Goal: Task Accomplishment & Management: Complete application form

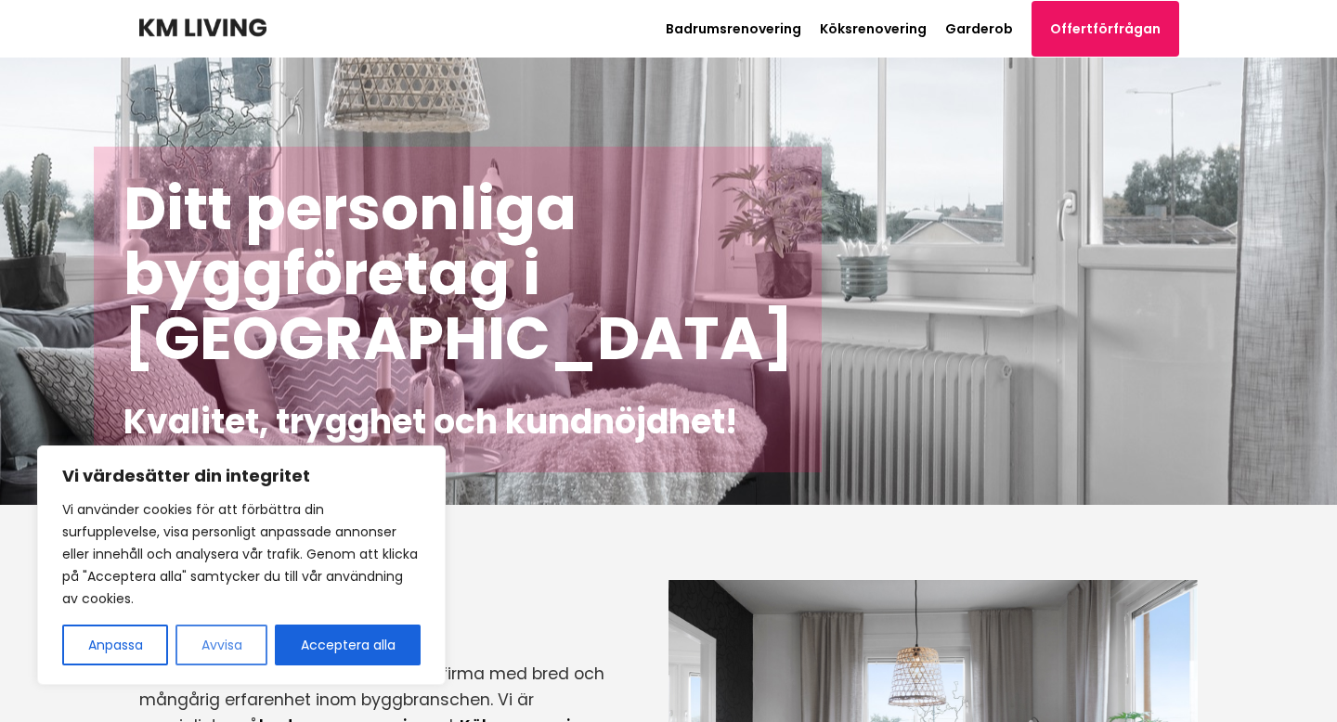
click at [213, 646] on button "Avvisa" at bounding box center [221, 645] width 92 height 41
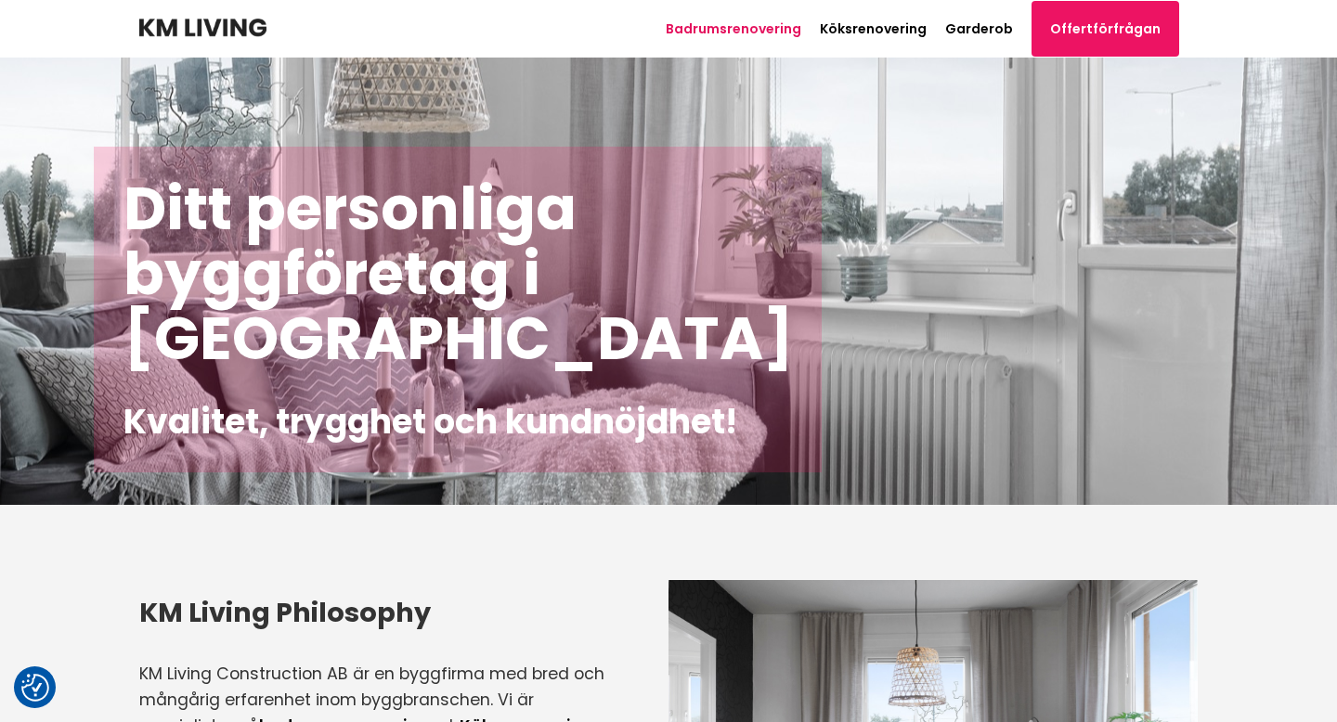
click at [731, 31] on link "Badrumsrenovering" at bounding box center [734, 28] width 136 height 19
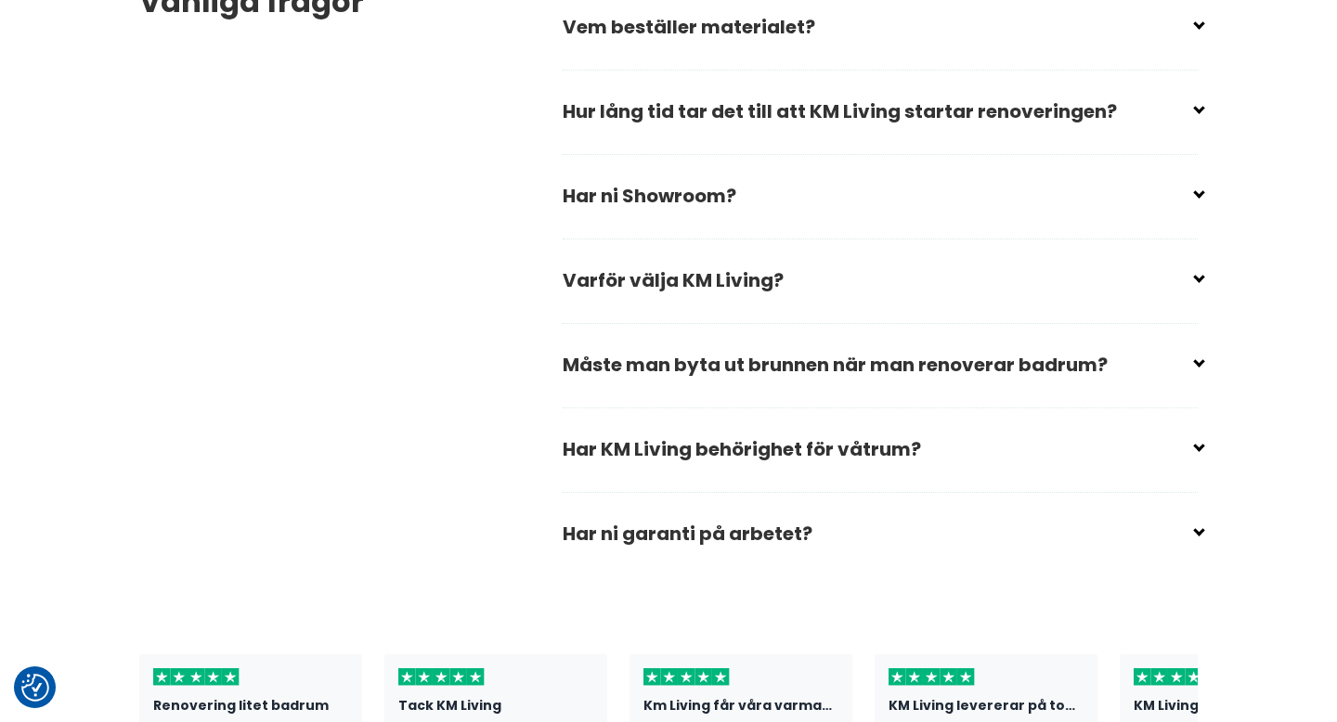
scroll to position [5591, 0]
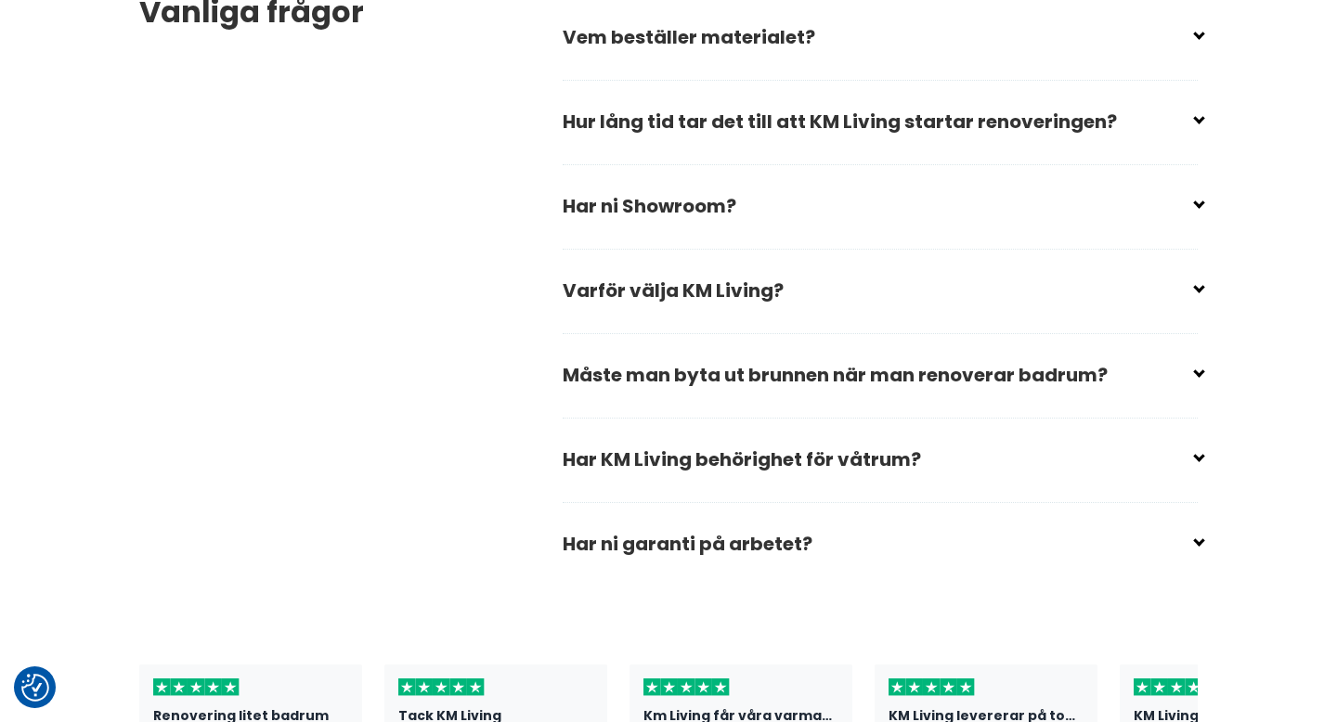
click at [1074, 185] on input "checkbox" at bounding box center [883, 199] width 635 height 28
checkbox input "false"
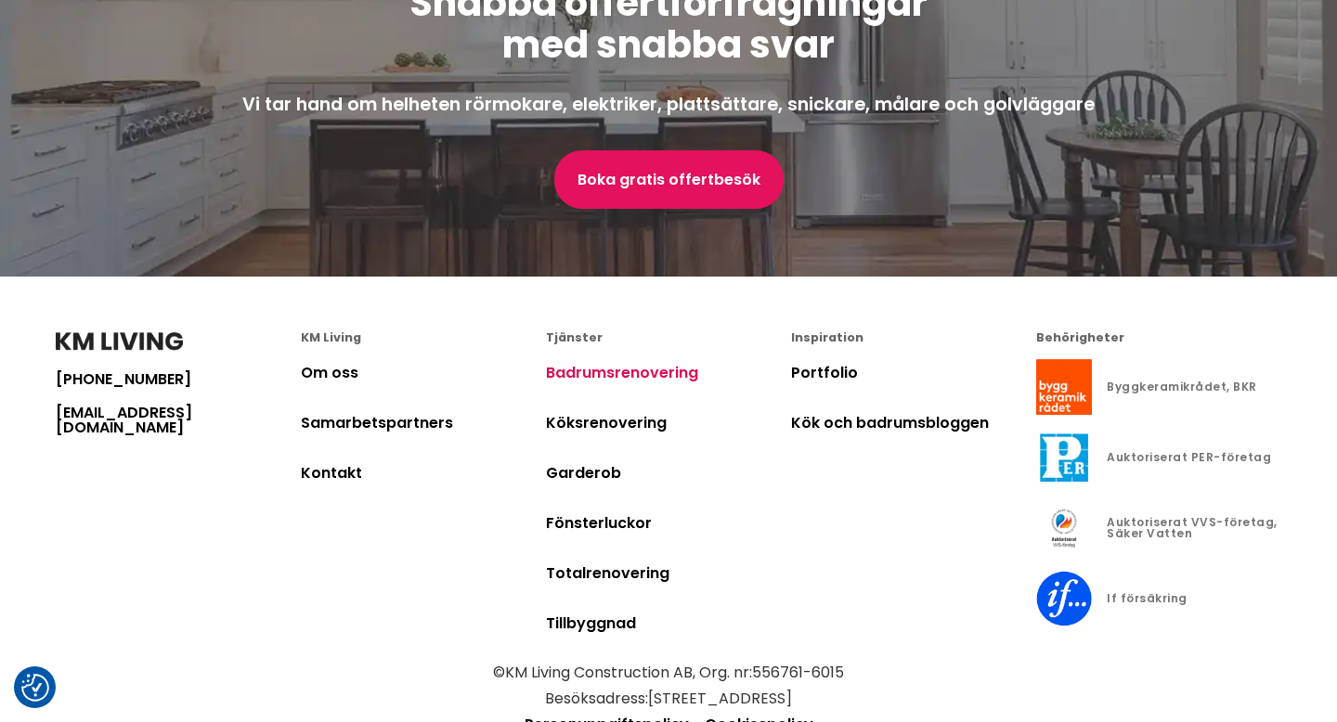
scroll to position [7476, 0]
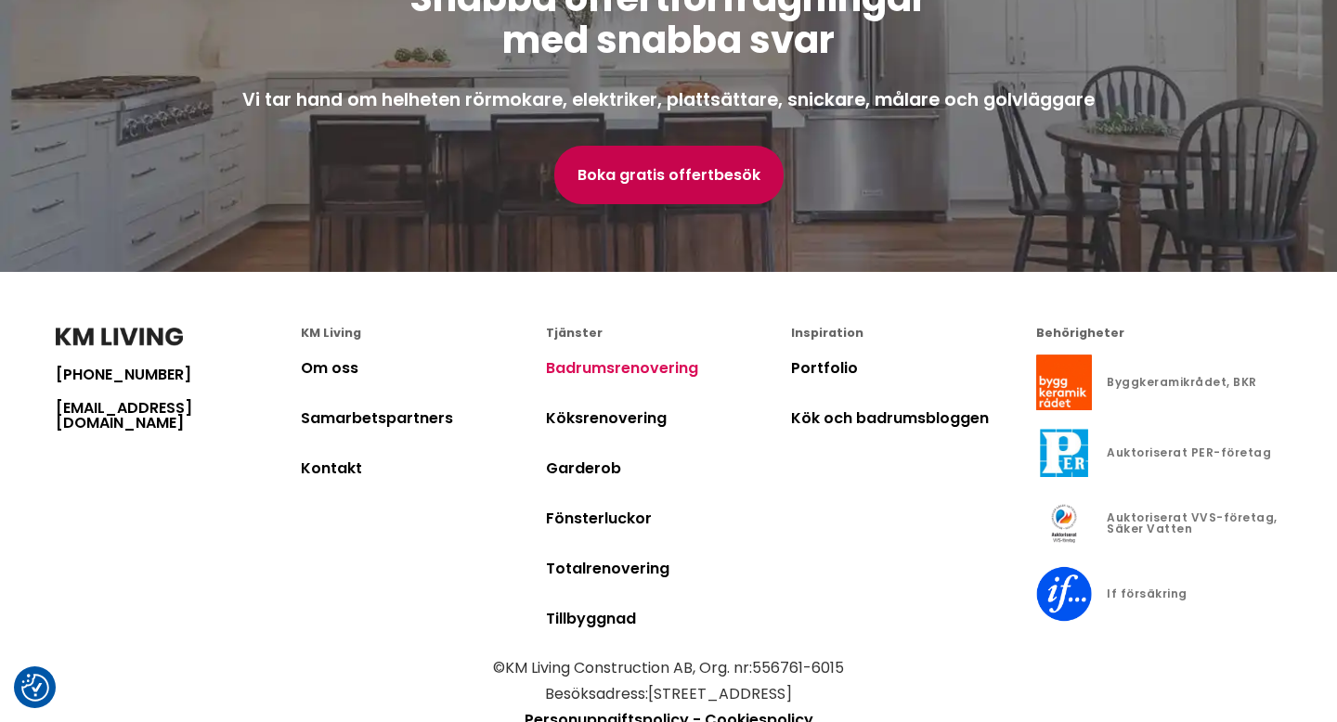
click at [655, 146] on link "Boka gratis offertbesök" at bounding box center [668, 175] width 229 height 58
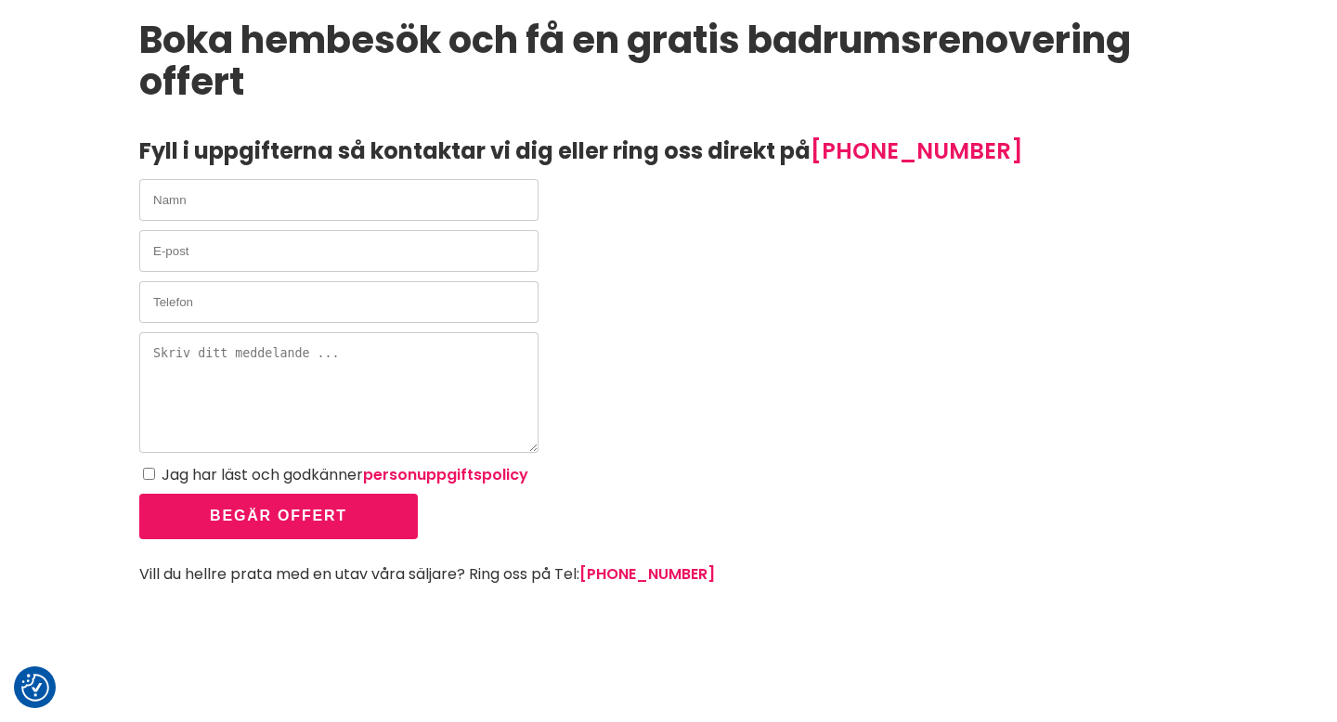
scroll to position [227, 0]
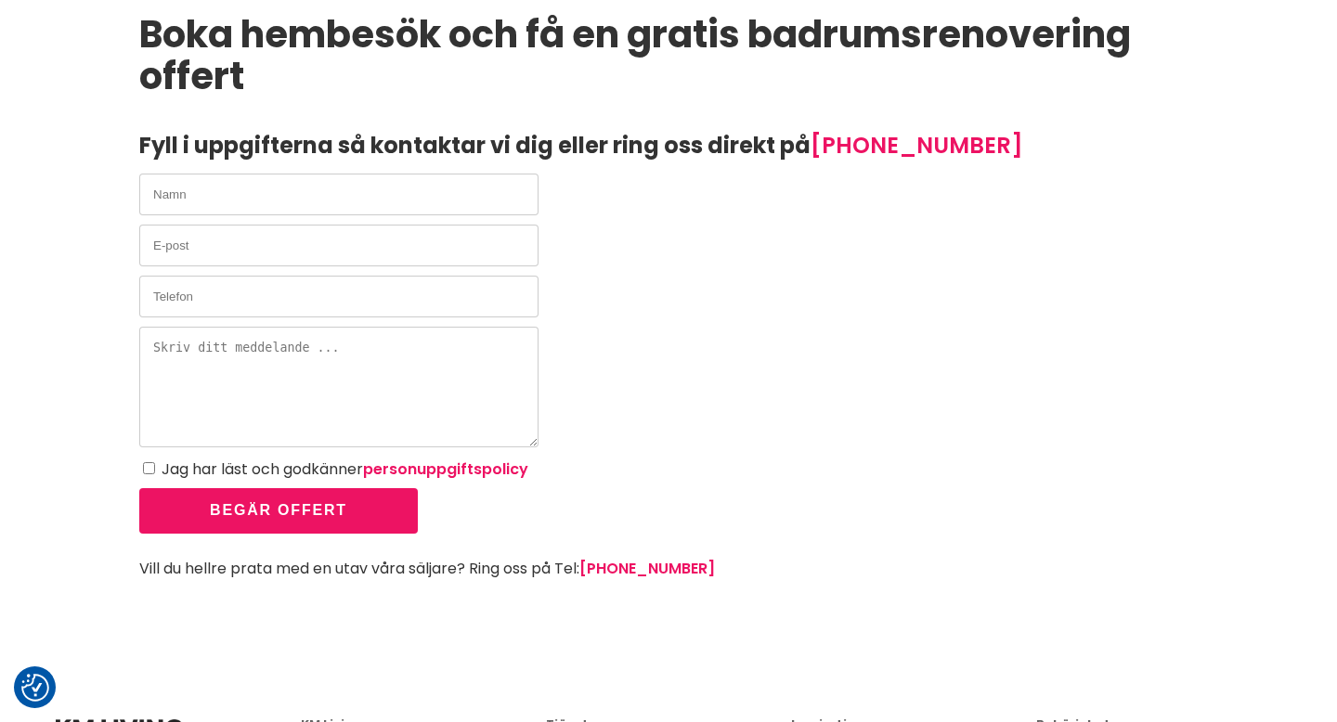
click at [476, 205] on input "text" at bounding box center [338, 195] width 399 height 42
type input "[PERSON_NAME]"
click at [456, 247] on input "email" at bounding box center [338, 246] width 399 height 42
type input "[EMAIL_ADDRESS][DOMAIN_NAME]"
click at [366, 309] on input "text" at bounding box center [338, 297] width 399 height 42
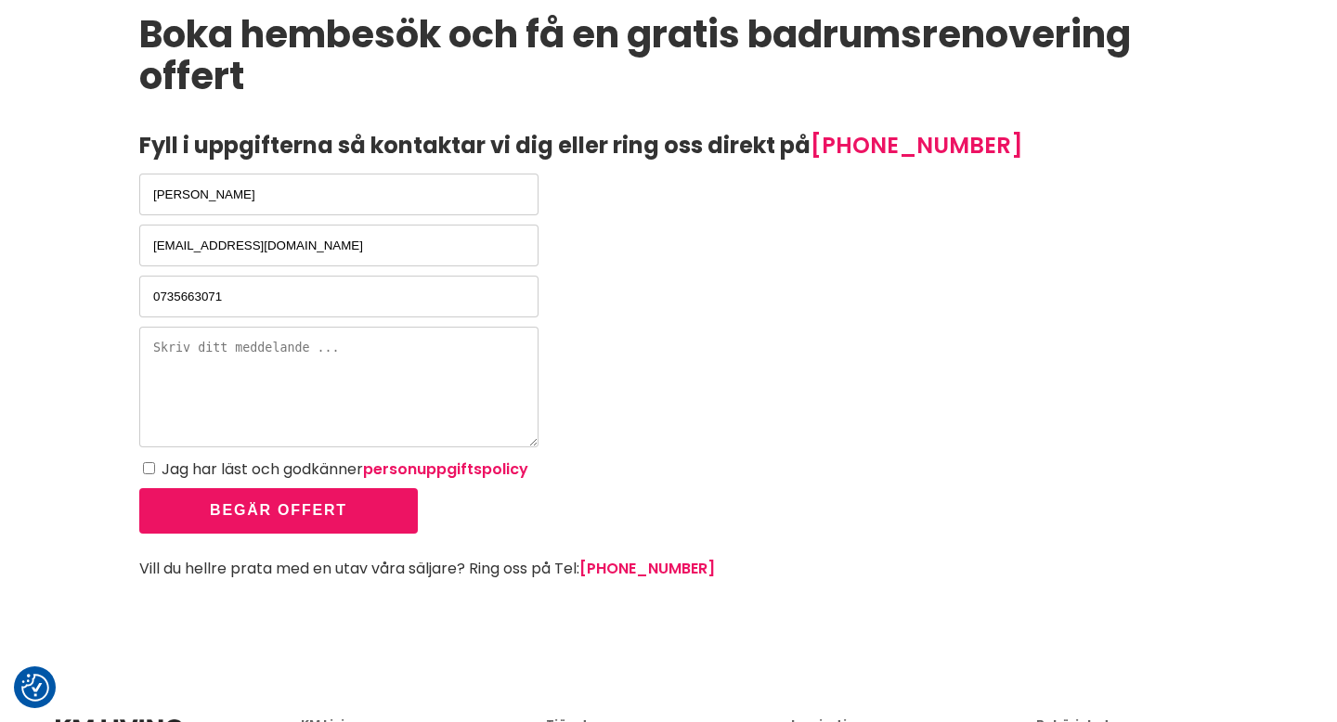
click at [175, 302] on input "0735663071" at bounding box center [338, 297] width 399 height 42
click at [195, 300] on input "0735663071" at bounding box center [338, 297] width 399 height 42
type input "0735663071"
click at [213, 364] on textarea at bounding box center [338, 387] width 399 height 121
click at [207, 352] on textarea "Hej! Jag bor på [STREET_ADDRESS]" at bounding box center [338, 387] width 399 height 121
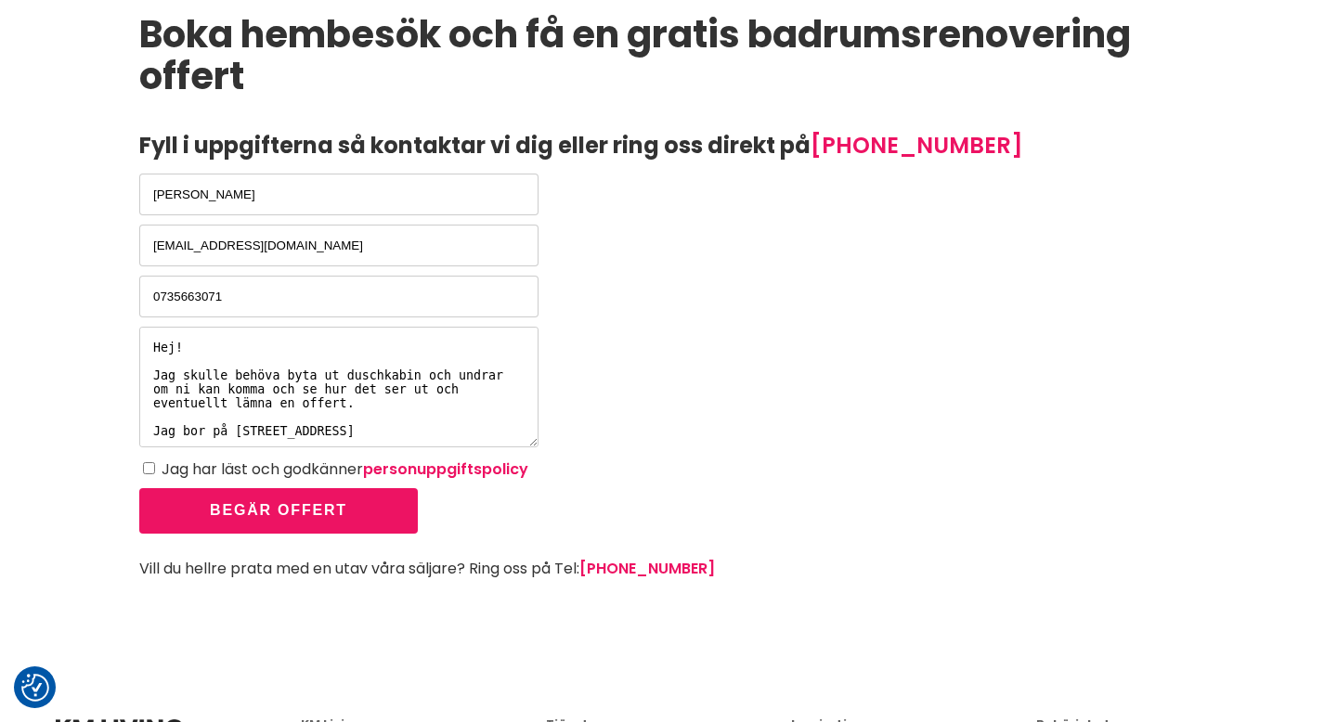
click at [152, 427] on textarea "Hej! Jag skulle behöva byta ut duschkabin och undrar om ni kan komma och se hur…" at bounding box center [338, 387] width 399 height 121
click at [154, 432] on textarea "Hej! Jag skulle behöva byta ut duschkabin och undrar om ni kan komma och se hur…" at bounding box center [338, 387] width 399 height 121
click at [409, 422] on textarea "Hej! Jag skulle behöva byta ut duschkabin och undrar om ni kan komma och se hur…" at bounding box center [338, 387] width 399 height 121
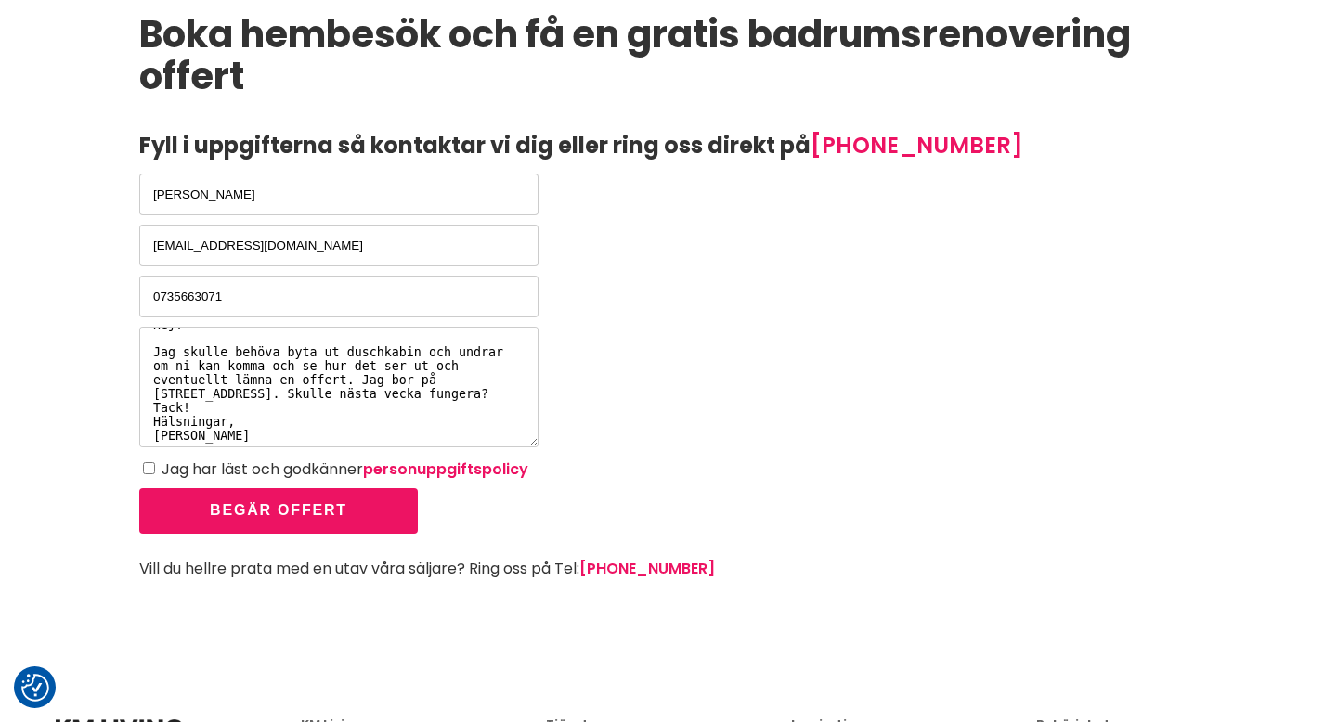
scroll to position [36, 0]
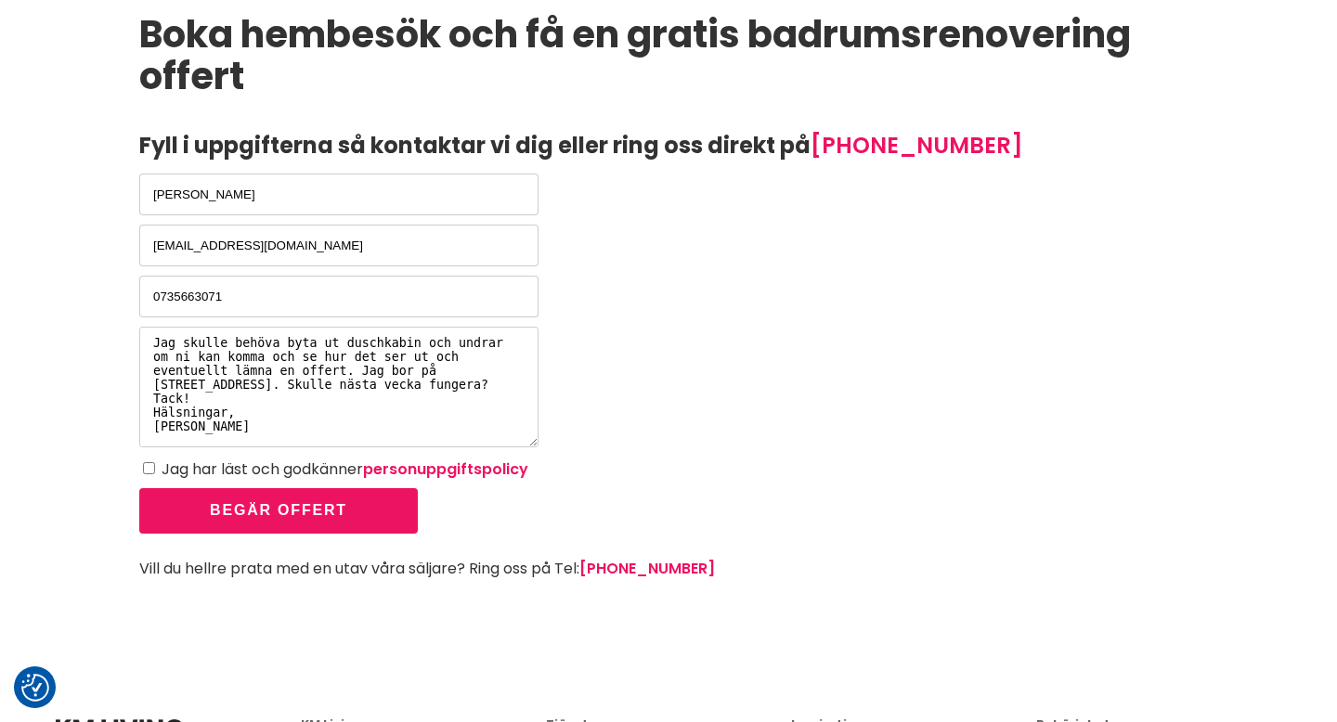
type textarea "Hej! Jag skulle behöva byta ut duschkabin och undrar om ni kan komma och se hur…"
click at [152, 473] on input "Jag har läst och godkänner personuppgiftspolicy" at bounding box center [149, 468] width 12 height 12
checkbox input "true"
click at [229, 522] on button "Begär offert" at bounding box center [278, 510] width 278 height 45
